Goal: Information Seeking & Learning: Learn about a topic

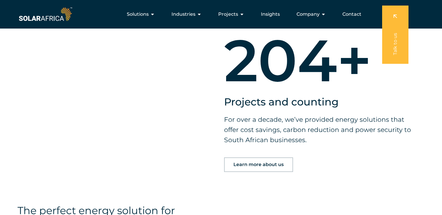
scroll to position [409, 0]
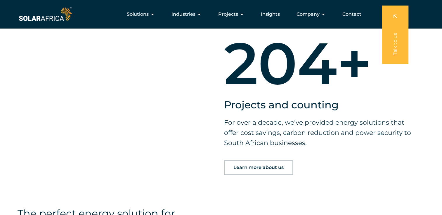
click at [265, 164] on link "Learn more about us" at bounding box center [258, 168] width 69 height 15
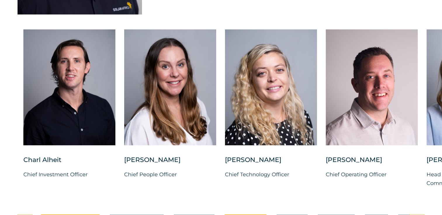
scroll to position [1489, 0]
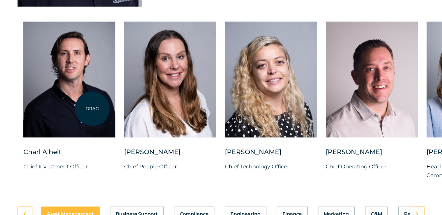
drag, startPoint x: 92, startPoint y: 109, endPoint x: 51, endPoint y: 107, distance: 40.9
click at [51, 107] on div at bounding box center [69, 80] width 92 height 116
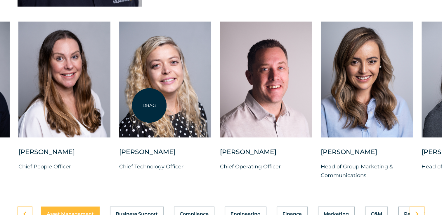
drag, startPoint x: 255, startPoint y: 89, endPoint x: 201, endPoint y: 109, distance: 57.1
click at [130, 109] on div at bounding box center [165, 80] width 92 height 116
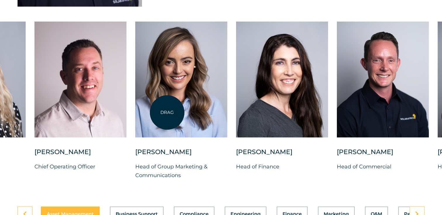
drag, startPoint x: 299, startPoint y: 106, endPoint x: 167, endPoint y: 113, distance: 132.4
click at [167, 113] on div at bounding box center [181, 80] width 92 height 116
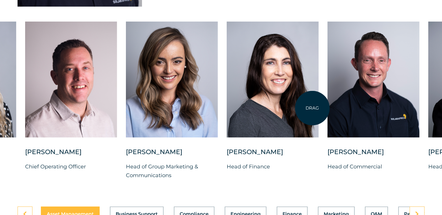
drag, startPoint x: 313, startPoint y: 108, endPoint x: 265, endPoint y: 120, distance: 49.6
click at [319, 108] on div at bounding box center [273, 80] width 92 height 116
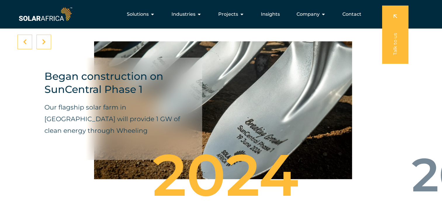
scroll to position [1931, 0]
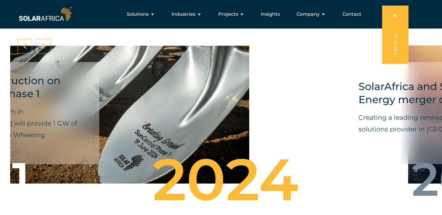
drag, startPoint x: 291, startPoint y: 118, endPoint x: 172, endPoint y: 123, distance: 119.8
click at [170, 124] on div "Began construction on SunCentral Phase 1 Our flagship solar farm in De Aar will…" at bounding box center [120, 114] width 258 height 155
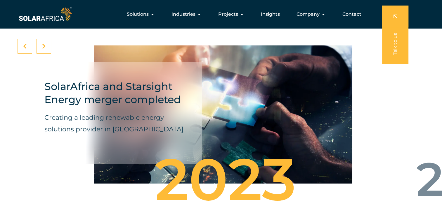
click at [352, 123] on div "SolarAfrica and Starsight Energy merger completed Creating a leading renewable …" at bounding box center [223, 114] width 258 height 155
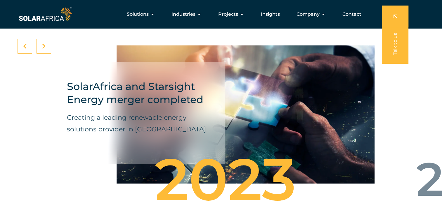
drag, startPoint x: 255, startPoint y: 116, endPoint x: 312, endPoint y: 132, distance: 59.1
click at [312, 132] on div "SolarAfrica and Starsight Energy merger completed Creating a leading renewable …" at bounding box center [246, 114] width 258 height 155
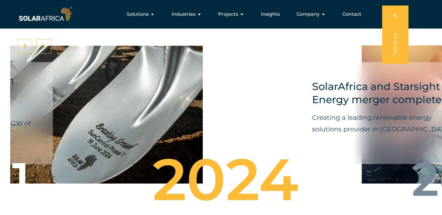
drag, startPoint x: 290, startPoint y: 135, endPoint x: 102, endPoint y: 128, distance: 188.2
click at [93, 129] on div "Began construction on SunCentral Phase 1 Our flagship solar farm in De Aar will…" at bounding box center [74, 114] width 258 height 155
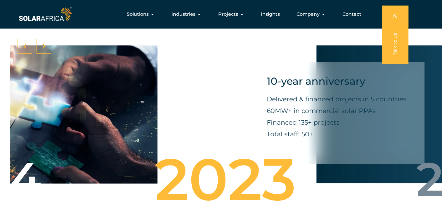
drag, startPoint x: 262, startPoint y: 127, endPoint x: 99, endPoint y: 136, distance: 162.9
click at [99, 136] on div "SolarAfrica and Starsight Energy merger completed Creating a leading renewable …" at bounding box center [29, 114] width 258 height 155
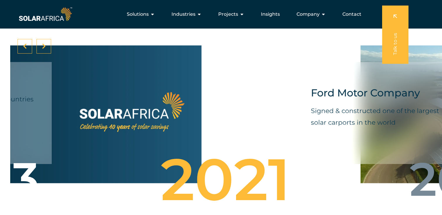
drag, startPoint x: 284, startPoint y: 118, endPoint x: 71, endPoint y: 124, distance: 213.8
click at [71, 124] on div "10-year anniversary Delivered & financed projects in 5 countries 60MW+ in comme…" at bounding box center [73, 114] width 258 height 155
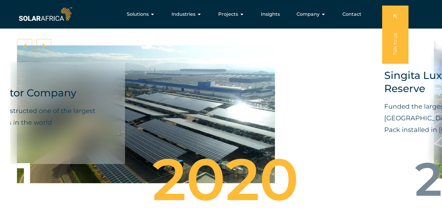
drag, startPoint x: 260, startPoint y: 125, endPoint x: 118, endPoint y: 131, distance: 142.7
click at [118, 131] on div "Ford Motor Company Signed & constructed one of the largest solar carports in th…" at bounding box center [146, 114] width 258 height 155
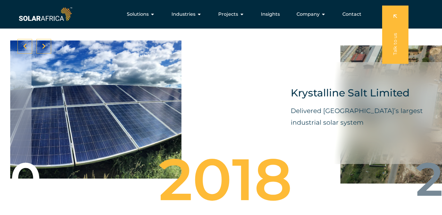
drag, startPoint x: 262, startPoint y: 124, endPoint x: 91, endPoint y: 130, distance: 170.9
click at [91, 130] on div "Singita Luxury Lodge & Reserve Funded the largest battery system in Africa. Fir…" at bounding box center [52, 110] width 258 height 166
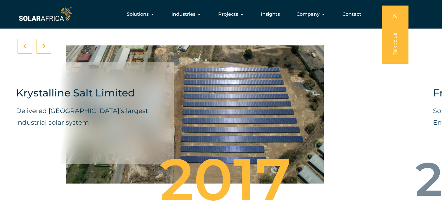
drag, startPoint x: 269, startPoint y: 123, endPoint x: 119, endPoint y: 127, distance: 149.6
click at [119, 127] on div "Krystalline Salt Limited Delivered East Africa’s largest industrial solar system" at bounding box center [195, 114] width 258 height 155
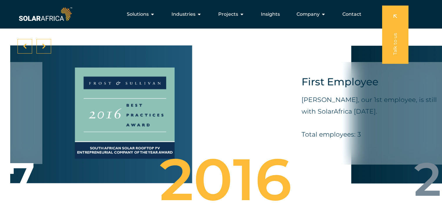
drag, startPoint x: 284, startPoint y: 126, endPoint x: 136, endPoint y: 127, distance: 148.0
click at [136, 127] on div "Frost & Sullivan Award South African Solar Rooftop PV Entrepreneurial Company o…" at bounding box center [63, 114] width 258 height 155
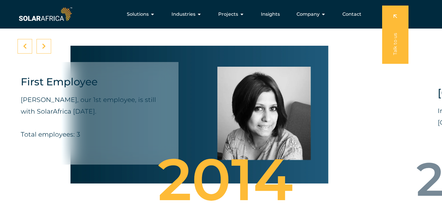
drag, startPoint x: 280, startPoint y: 116, endPoint x: 153, endPoint y: 129, distance: 128.0
click at [156, 128] on div "First Employee Preeti Ragoobar, our 1st employee, is still with SolarAfrica tod…" at bounding box center [199, 114] width 258 height 155
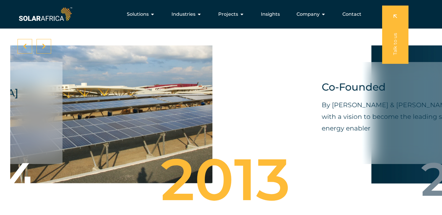
drag, startPoint x: 227, startPoint y: 121, endPoint x: 86, endPoint y: 128, distance: 140.9
click at [84, 124] on div "Garden City Mall Installed the first solar PPA in Kenya" at bounding box center [83, 114] width 258 height 155
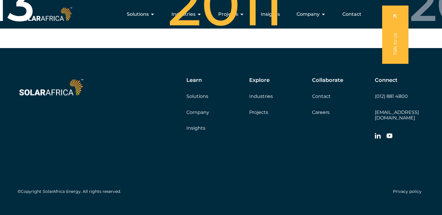
scroll to position [2077, 0]
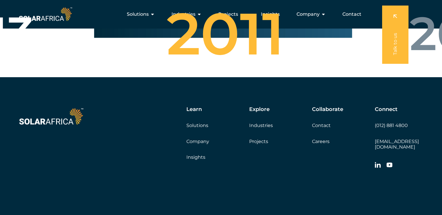
click at [204, 139] on link "Company" at bounding box center [197, 142] width 23 height 6
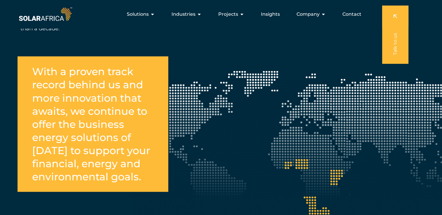
scroll to position [993, 0]
